Goal: Find specific page/section: Find specific page/section

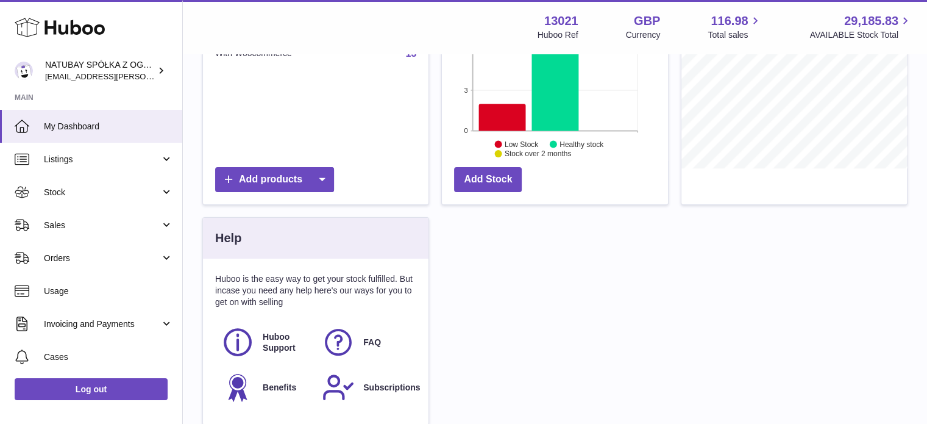
scroll to position [190, 226]
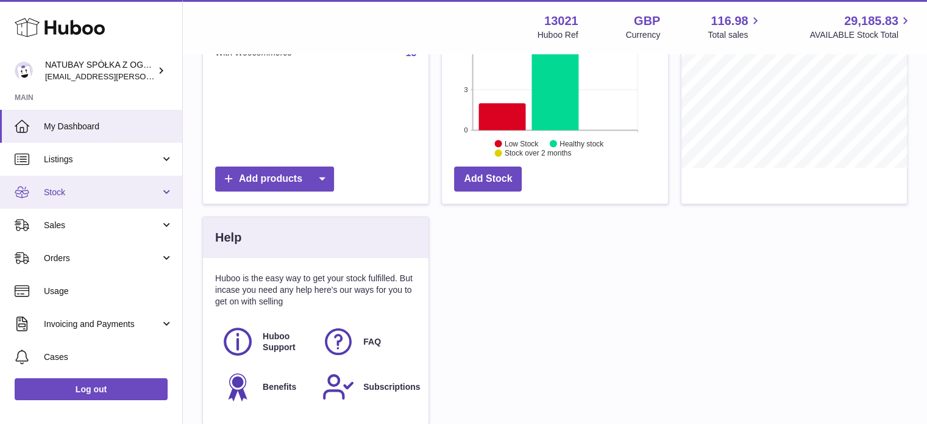
click at [80, 191] on span "Stock" at bounding box center [102, 193] width 116 height 12
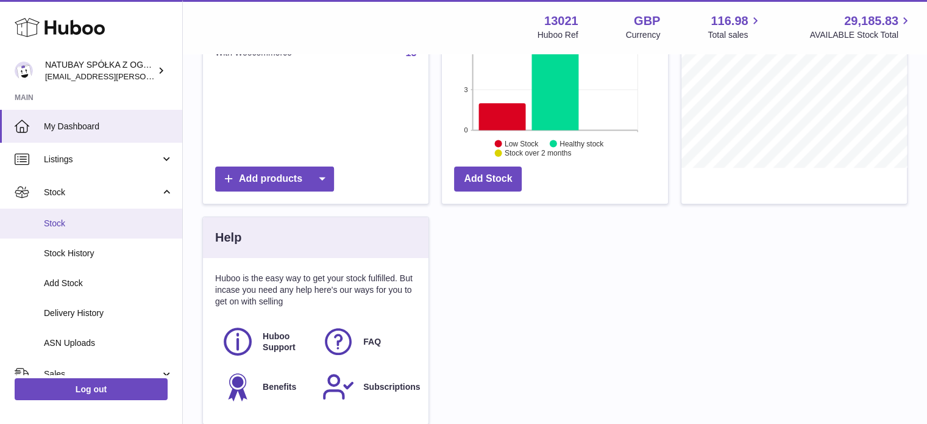
click at [80, 215] on link "Stock" at bounding box center [91, 223] width 182 height 30
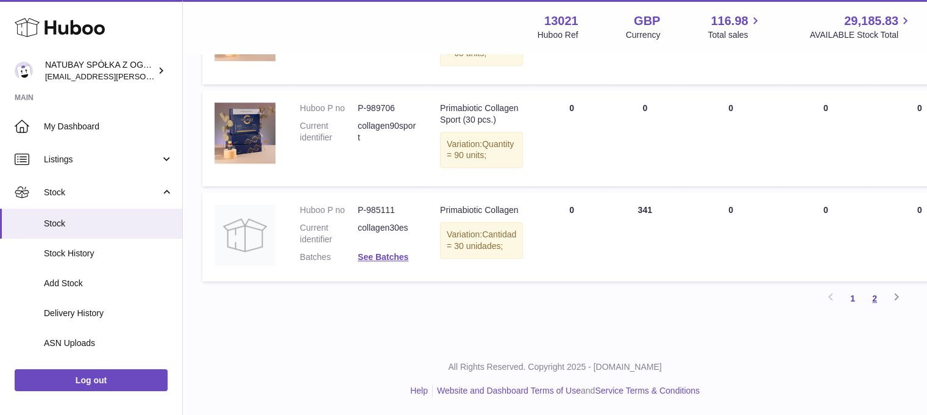
click at [874, 296] on link "2" at bounding box center [875, 298] width 22 height 22
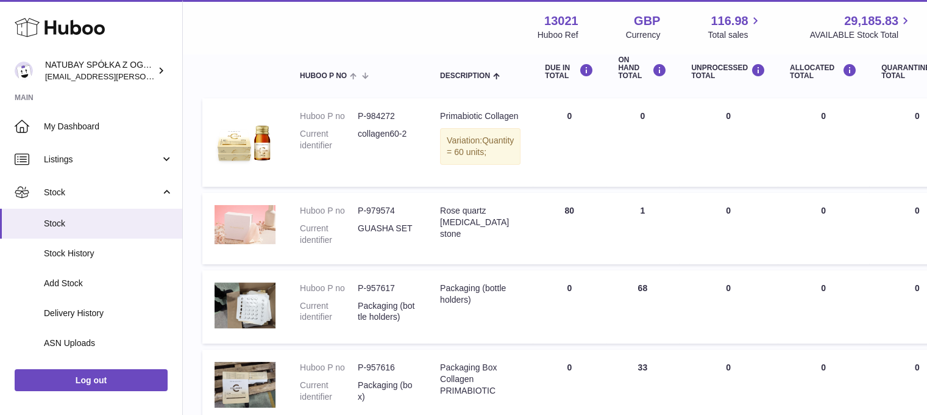
scroll to position [238, 0]
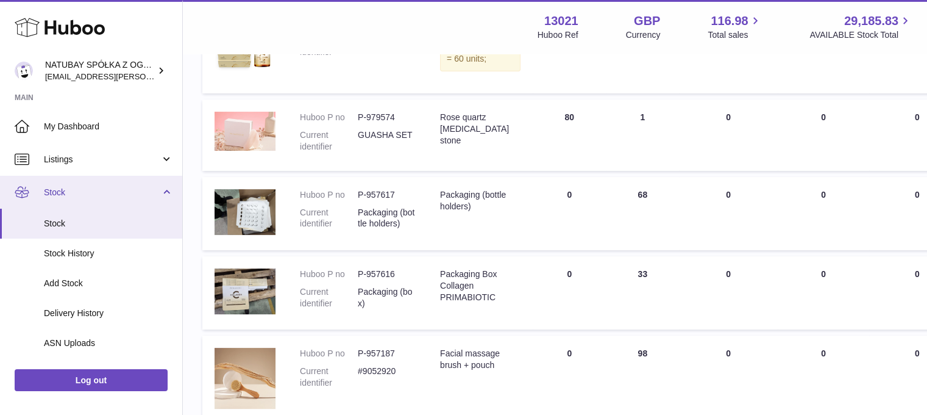
click at [82, 193] on span "Stock" at bounding box center [102, 193] width 116 height 12
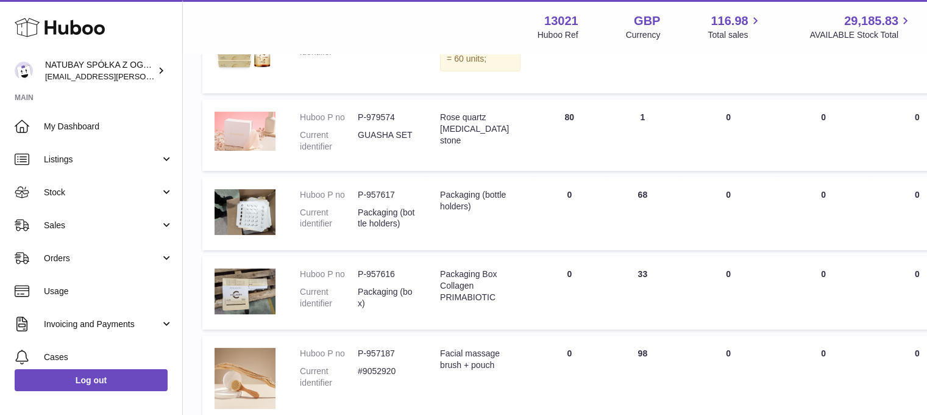
click at [73, 224] on span "Sales" at bounding box center [102, 225] width 116 height 12
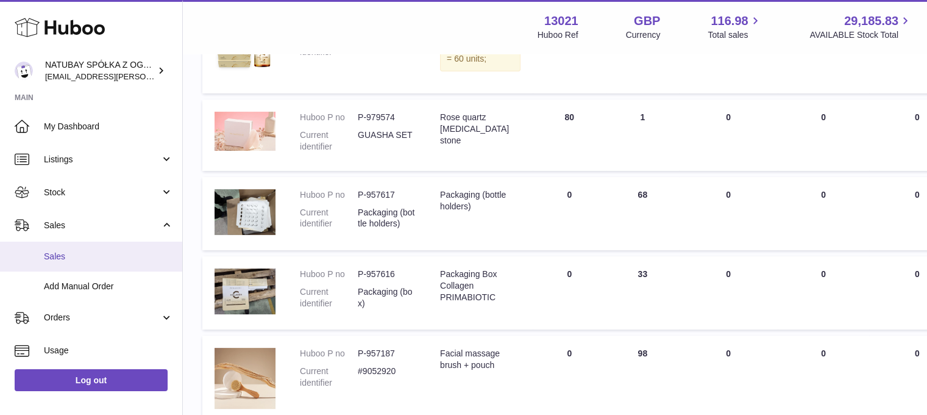
click at [71, 248] on link "Sales" at bounding box center [91, 256] width 182 height 30
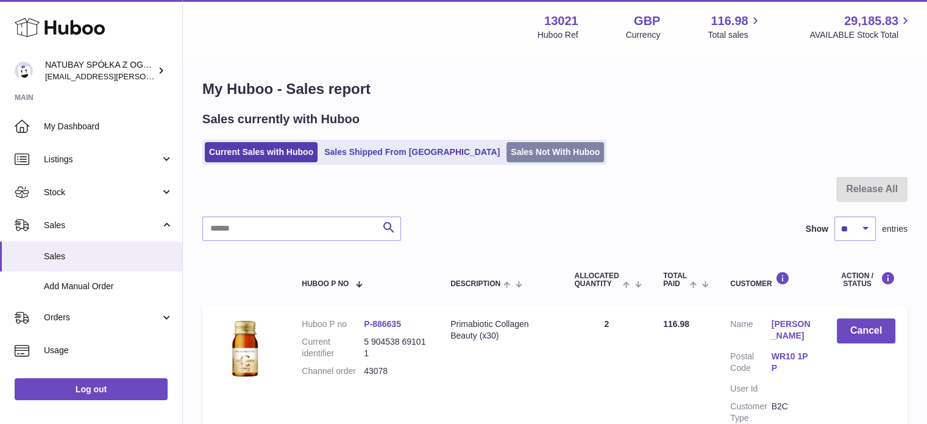
click at [507, 154] on link "Sales Not With Huboo" at bounding box center [556, 152] width 98 height 20
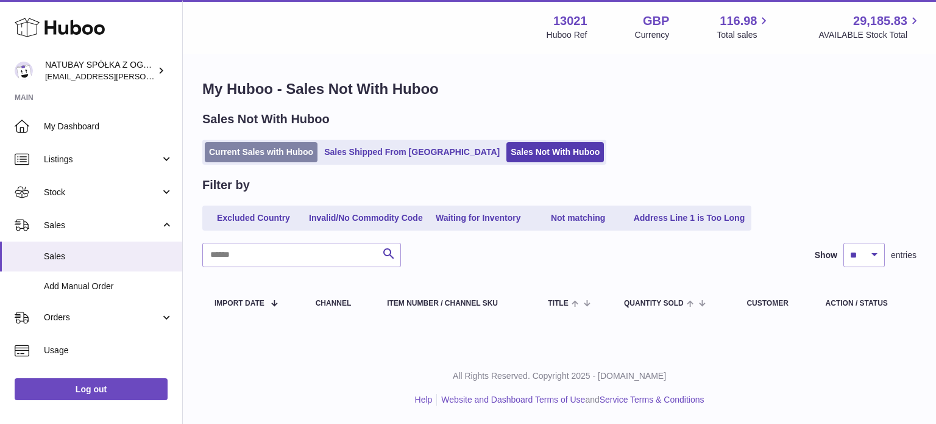
click at [242, 157] on link "Current Sales with Huboo" at bounding box center [261, 152] width 113 height 20
